Goal: Information Seeking & Learning: Learn about a topic

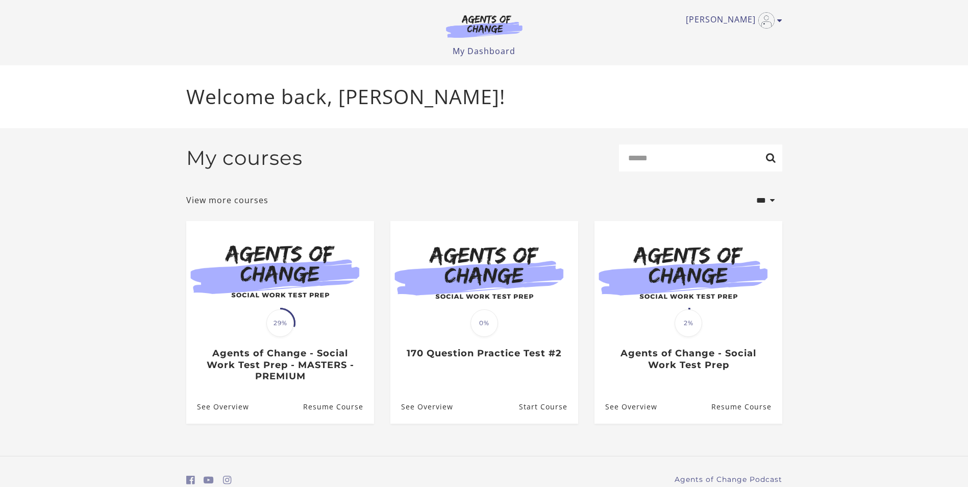
click at [290, 314] on span at bounding box center [279, 322] width 37 height 37
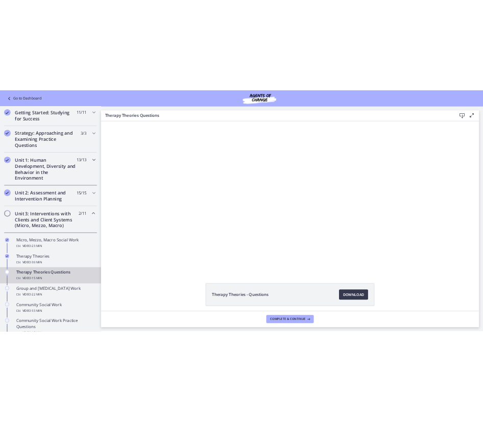
scroll to position [153, 0]
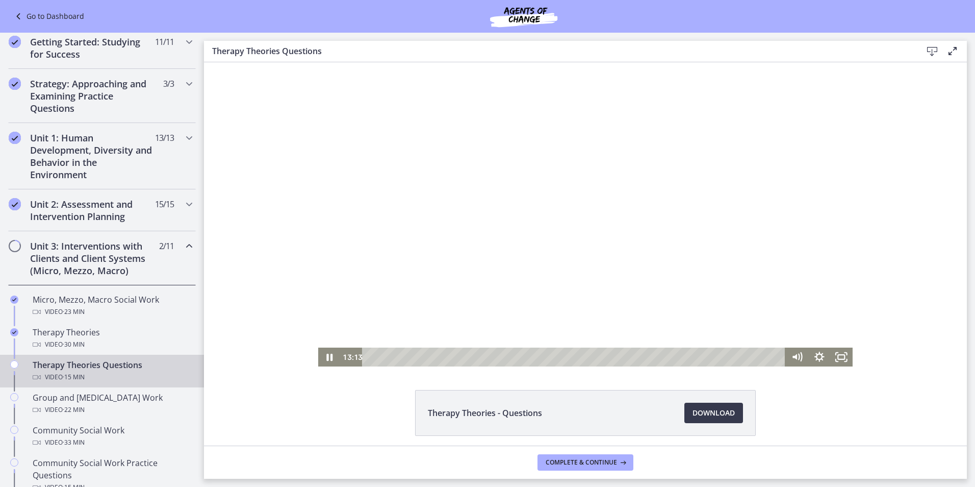
click at [417, 301] on div at bounding box center [585, 214] width 535 height 304
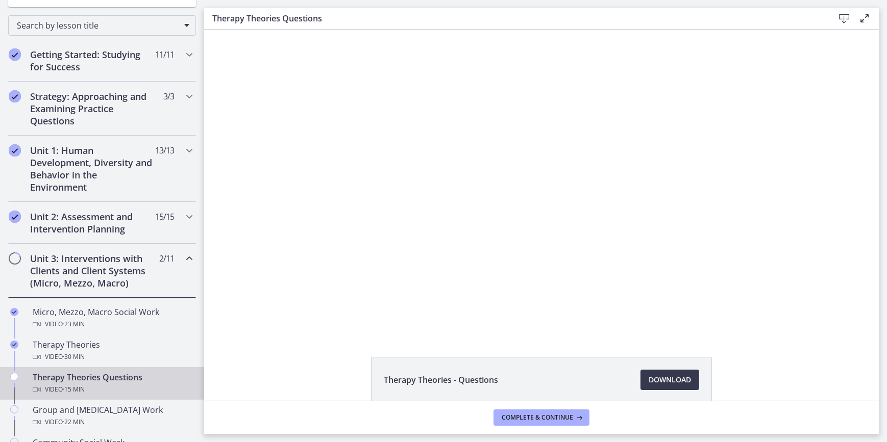
scroll to position [154, 0]
drag, startPoint x: 1113, startPoint y: 30, endPoint x: 222, endPoint y: 156, distance: 900.1
click at [222, 156] on div "Click for sound @keyframes VOLUME_SMALL_WAVE_FLASH { 0% { opacity: 0; } 33% { o…" at bounding box center [541, 182] width 674 height 304
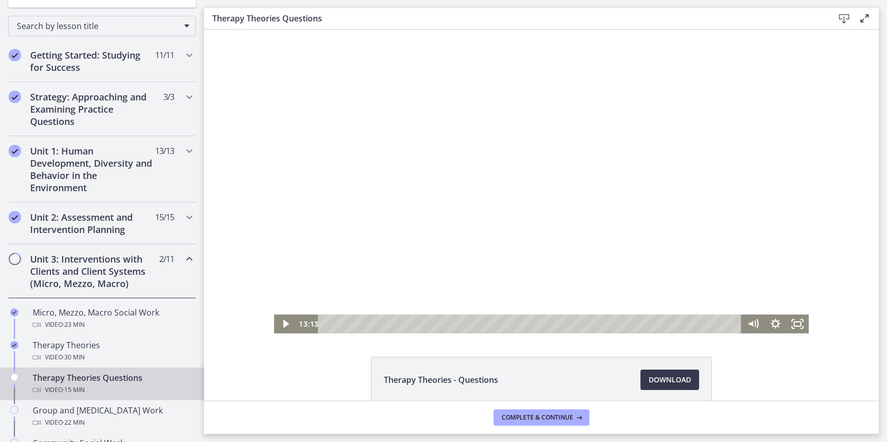
click at [449, 168] on div at bounding box center [540, 182] width 535 height 304
click at [690, 325] on div "Playbar" at bounding box center [530, 324] width 410 height 19
click at [694, 325] on div "13:43" at bounding box center [530, 324] width 410 height 19
click at [698, 324] on div "13:52" at bounding box center [530, 324] width 410 height 19
click at [703, 324] on div "14:04" at bounding box center [530, 324] width 410 height 19
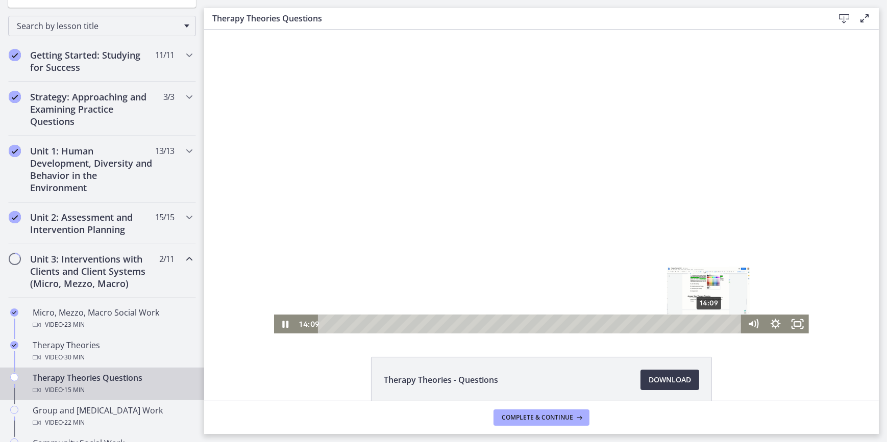
click at [706, 324] on div "14:09" at bounding box center [530, 324] width 410 height 19
click at [713, 324] on div "14:26" at bounding box center [530, 324] width 410 height 19
drag, startPoint x: 424, startPoint y: 137, endPoint x: 464, endPoint y: 137, distance: 40.3
click at [464, 137] on div at bounding box center [540, 182] width 535 height 304
click at [526, 172] on div at bounding box center [540, 182] width 535 height 304
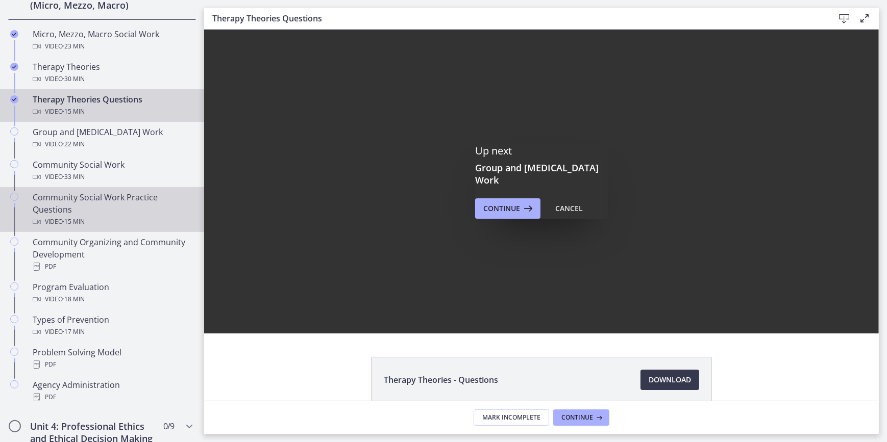
scroll to position [0, 0]
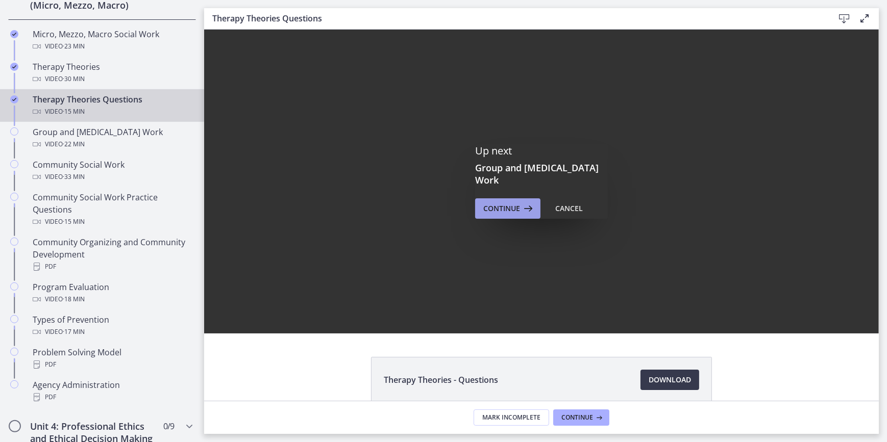
click at [487, 207] on span "Continue" at bounding box center [501, 209] width 37 height 12
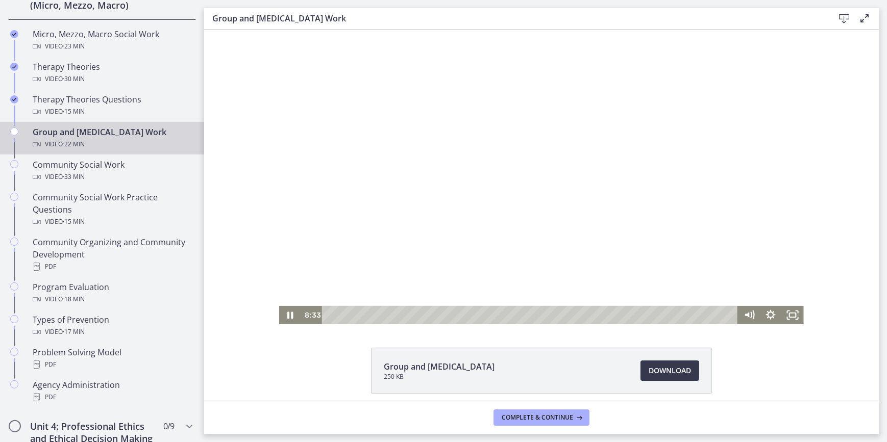
click at [492, 168] on div at bounding box center [541, 177] width 524 height 295
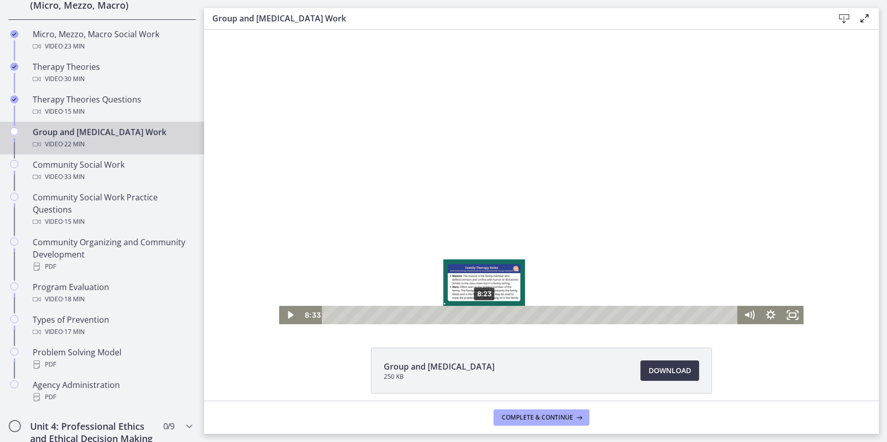
click at [484, 316] on div "Playbar" at bounding box center [487, 315] width 6 height 6
click at [481, 316] on div "Playbar" at bounding box center [484, 315] width 6 height 6
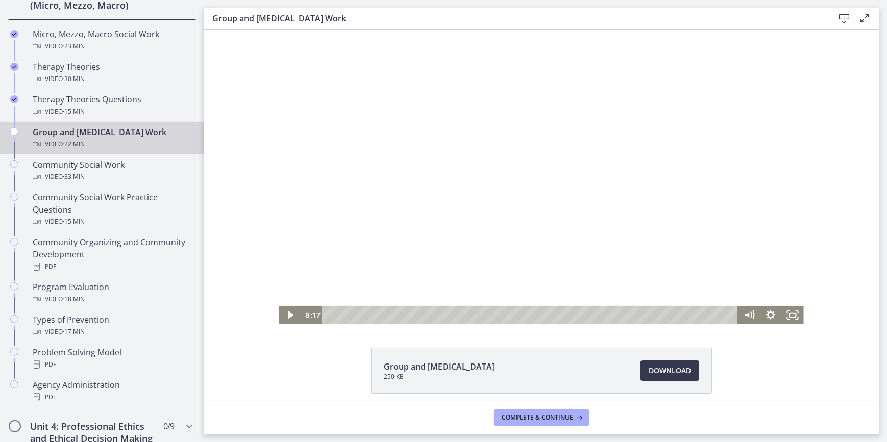
click at [450, 244] on div at bounding box center [541, 177] width 524 height 295
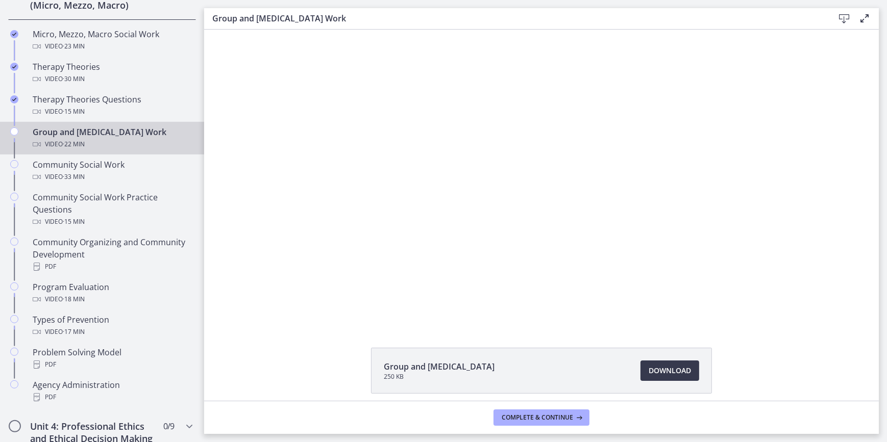
click at [279, 30] on button "Pause: cls57b8rkbac72sj77c0.mp4" at bounding box center [279, 30] width 1 height 1
click at [279, 30] on button "Play Video: cls57b8rkbac72sj77c0.mp4" at bounding box center [279, 30] width 1 height 1
click at [260, 216] on div "Click for sound @keyframes VOLUME_SMALL_WAVE_FLASH { 0% { opacity: 0; } 33% { o…" at bounding box center [541, 177] width 674 height 295
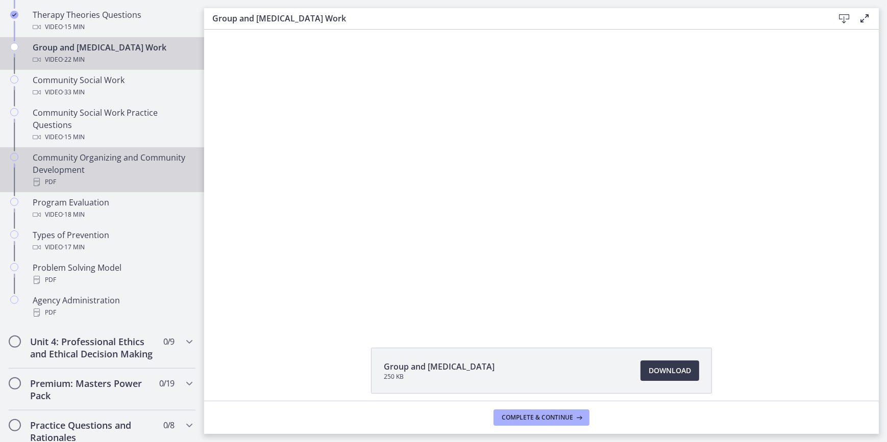
scroll to position [525, 0]
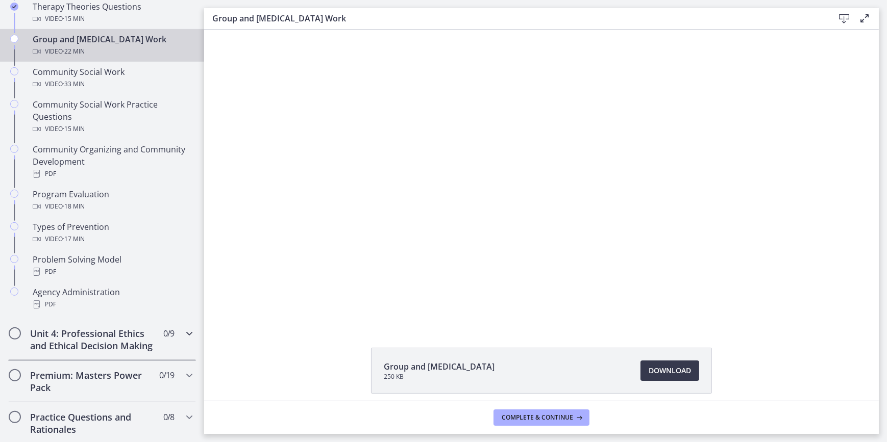
click at [183, 334] on icon "Chapters" at bounding box center [189, 333] width 12 height 12
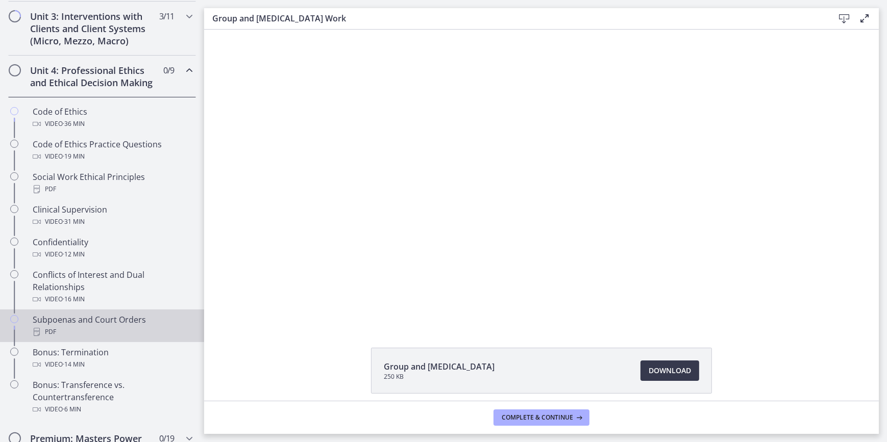
scroll to position [386, 0]
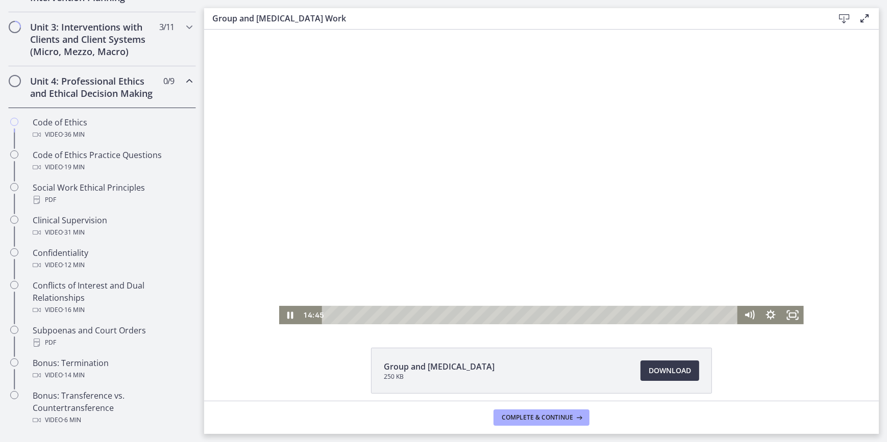
click at [494, 183] on div at bounding box center [541, 177] width 524 height 295
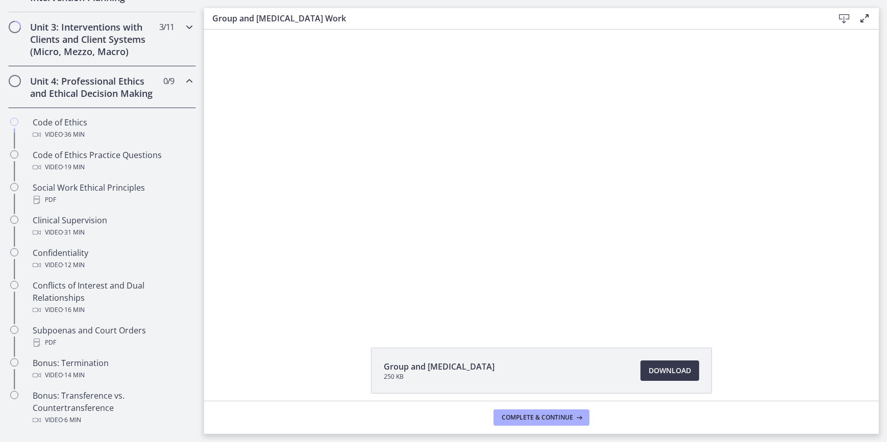
click at [183, 27] on icon "Chapters" at bounding box center [189, 27] width 12 height 12
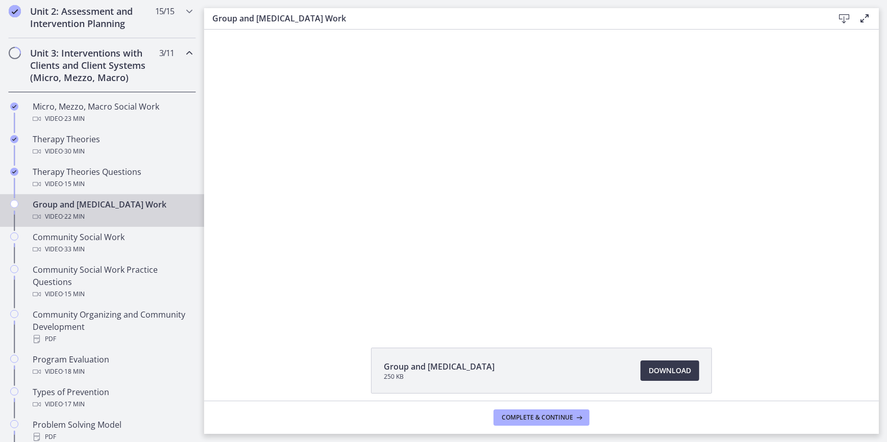
scroll to position [340, 0]
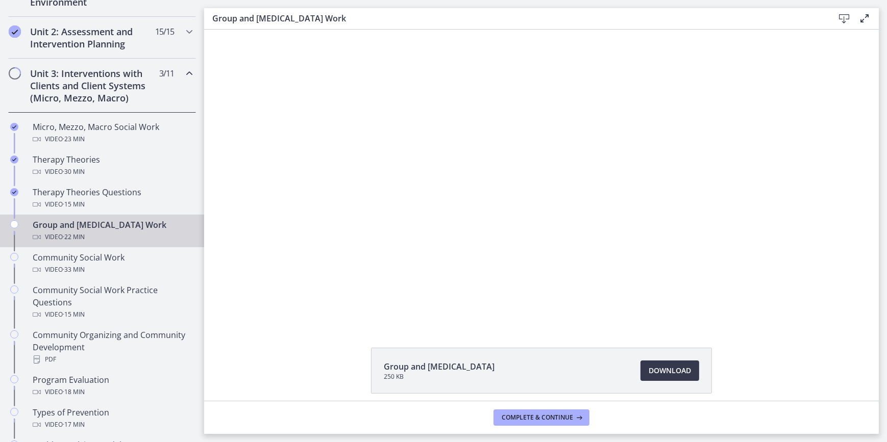
click at [183, 71] on icon "Chapters" at bounding box center [189, 73] width 12 height 12
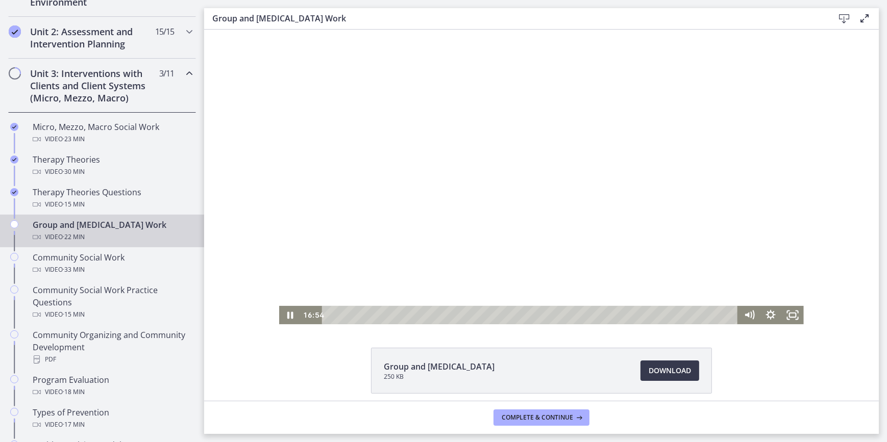
click at [632, 197] on div at bounding box center [541, 177] width 524 height 295
click at [698, 317] on div "20:13" at bounding box center [531, 315] width 402 height 18
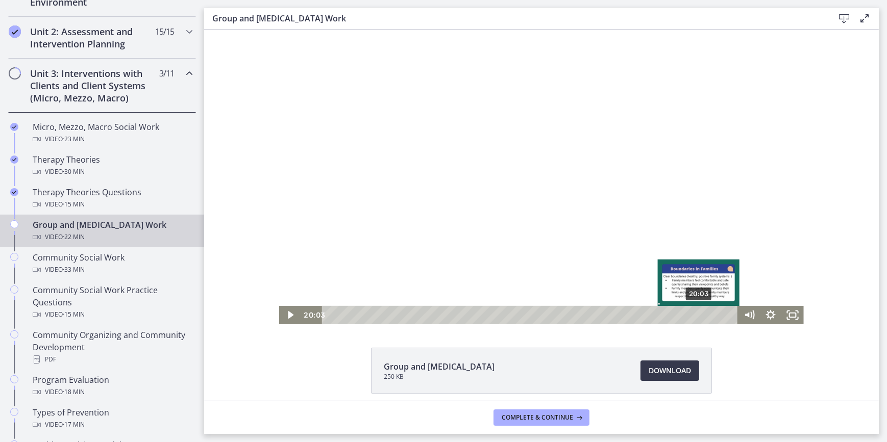
click at [695, 316] on div "Playbar" at bounding box center [698, 315] width 6 height 6
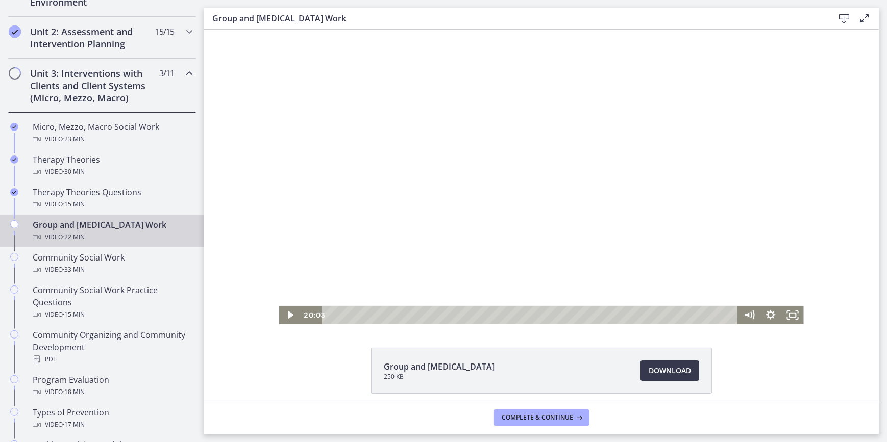
click at [367, 268] on div at bounding box center [541, 177] width 524 height 295
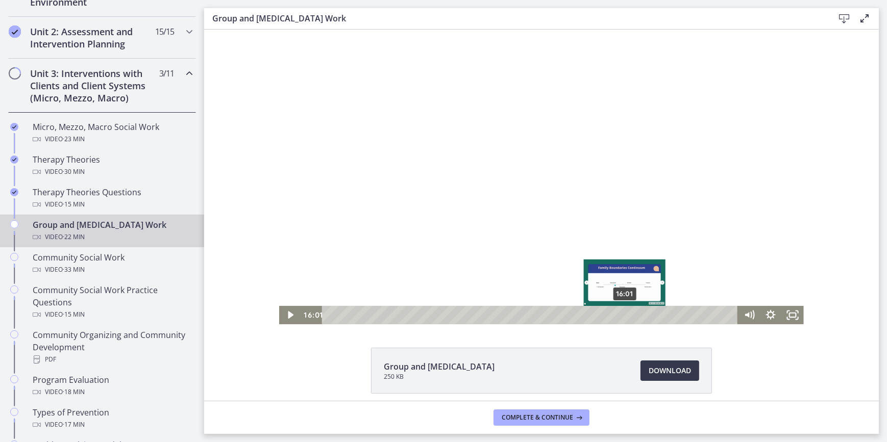
click at [621, 314] on div "16:01" at bounding box center [531, 315] width 402 height 18
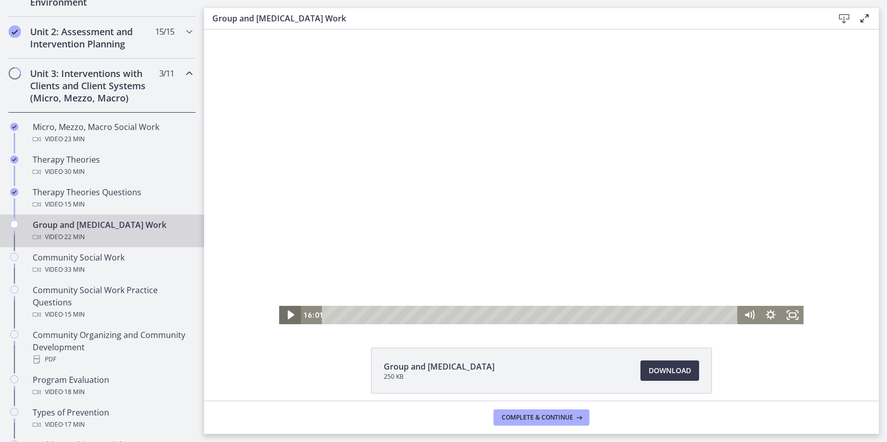
click at [280, 316] on icon "Play Video" at bounding box center [291, 315] width 26 height 22
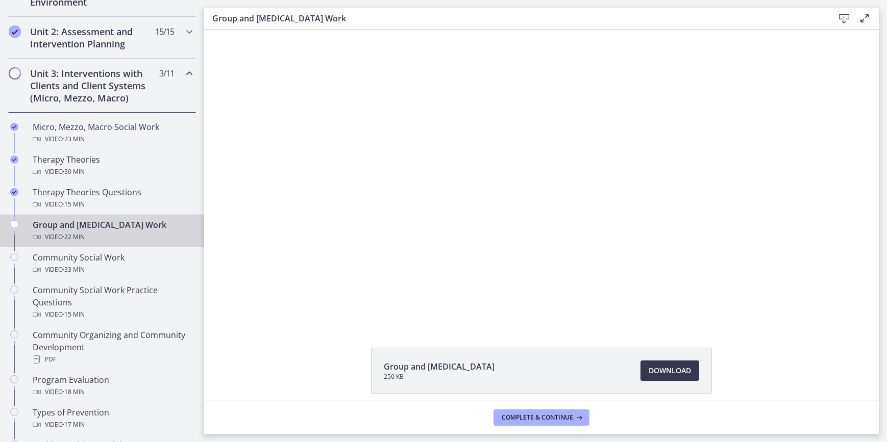
click at [248, 286] on div "Click for sound @keyframes VOLUME_SMALL_WAVE_FLASH { 0% { opacity: 0; } 33% { o…" at bounding box center [541, 177] width 674 height 295
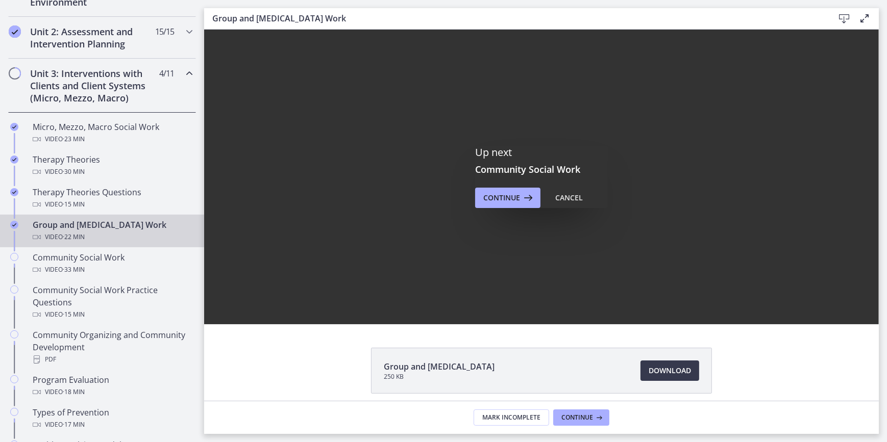
scroll to position [0, 0]
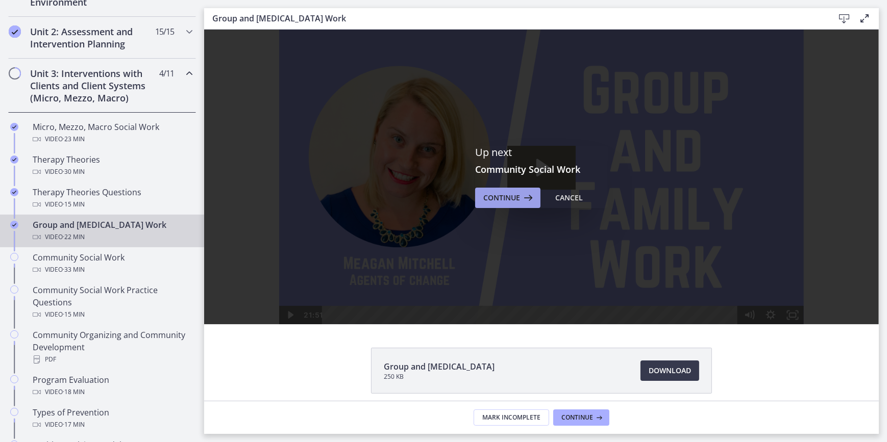
click at [486, 190] on button "Continue" at bounding box center [507, 198] width 65 height 20
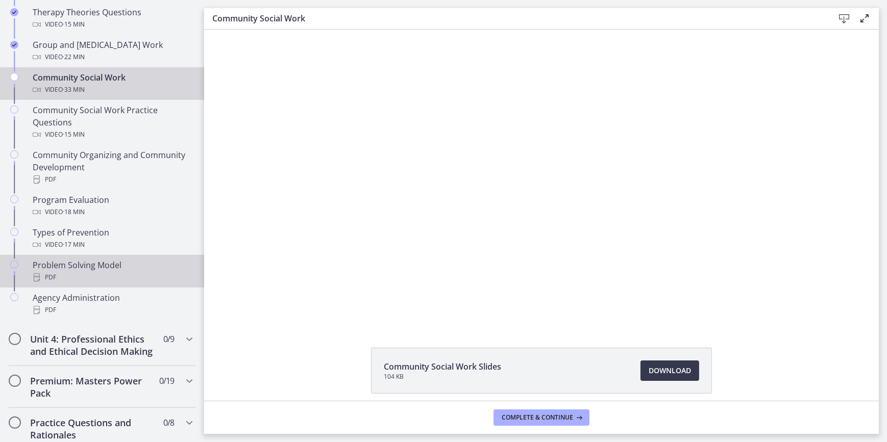
scroll to position [433, 0]
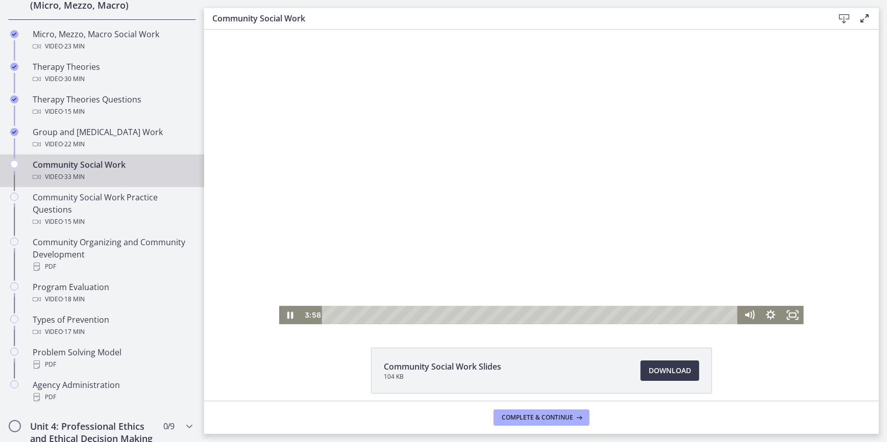
click at [605, 163] on div at bounding box center [541, 177] width 524 height 295
